Goal: Information Seeking & Learning: Find specific fact

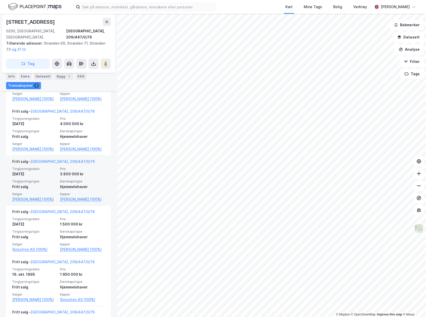
scroll to position [204, 0]
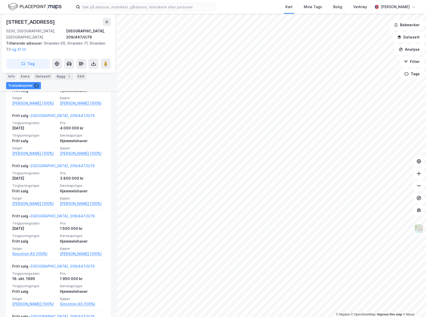
click at [18, 7] on img at bounding box center [34, 6] width 53 height 9
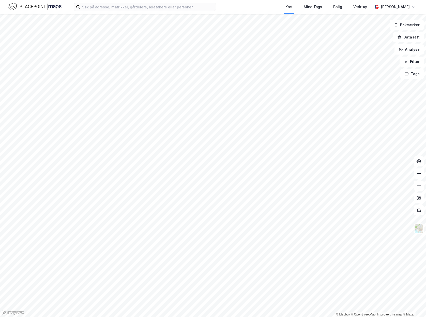
click at [43, 7] on img at bounding box center [34, 6] width 53 height 9
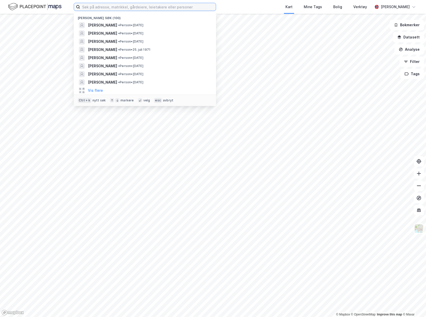
click at [148, 8] on input at bounding box center [148, 7] width 136 height 8
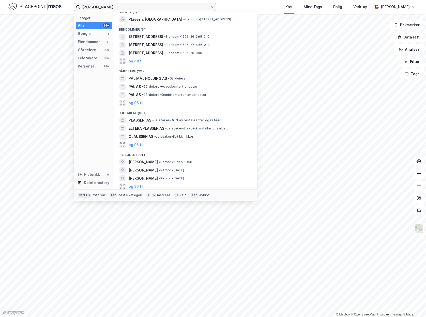
scroll to position [7, 0]
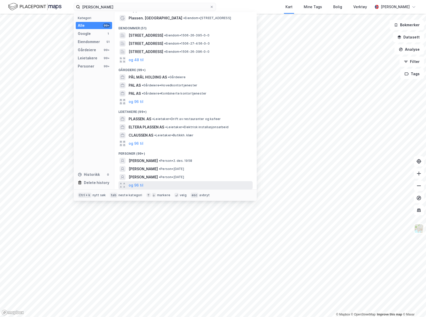
click at [143, 184] on div "og 96 til" at bounding box center [186, 185] width 134 height 8
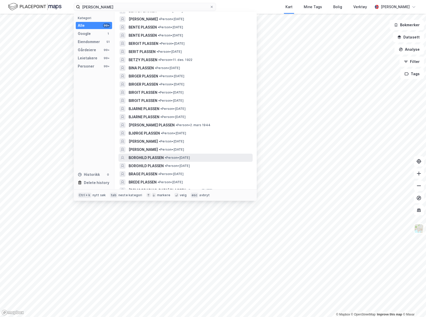
scroll to position [781, 0]
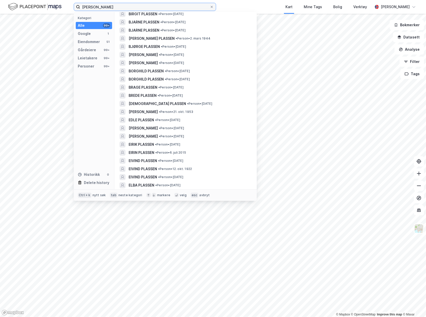
drag, startPoint x: 93, startPoint y: 7, endPoint x: 115, endPoint y: 34, distance: 35.1
click at [93, 8] on input "[PERSON_NAME]" at bounding box center [145, 7] width 130 height 8
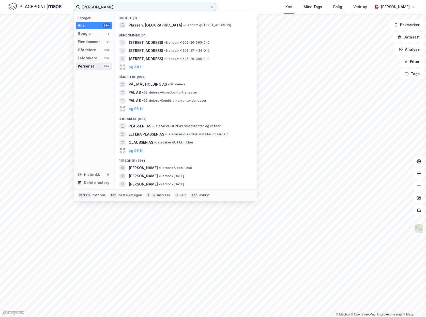
type input "[PERSON_NAME]"
click at [95, 66] on div "Personer 99+" at bounding box center [94, 66] width 36 height 7
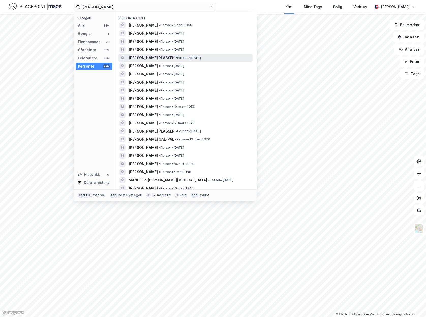
click at [194, 59] on span "• Person • [DATE]" at bounding box center [188, 58] width 25 height 4
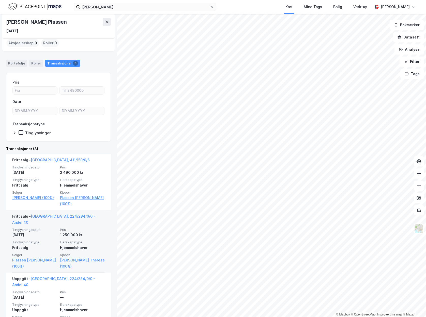
scroll to position [27, 0]
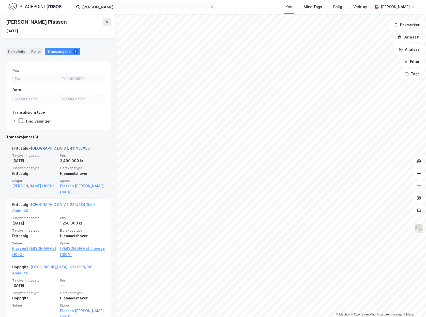
click at [53, 146] on link "[GEOGRAPHIC_DATA], 411/150/0/6" at bounding box center [60, 148] width 59 height 4
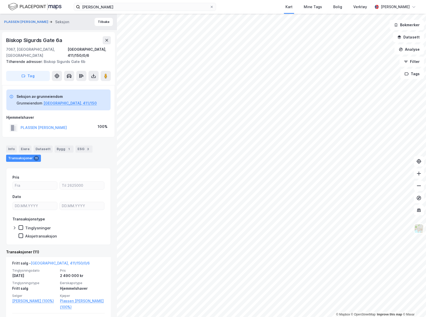
click at [22, 7] on img at bounding box center [34, 6] width 53 height 9
